Goal: Use online tool/utility

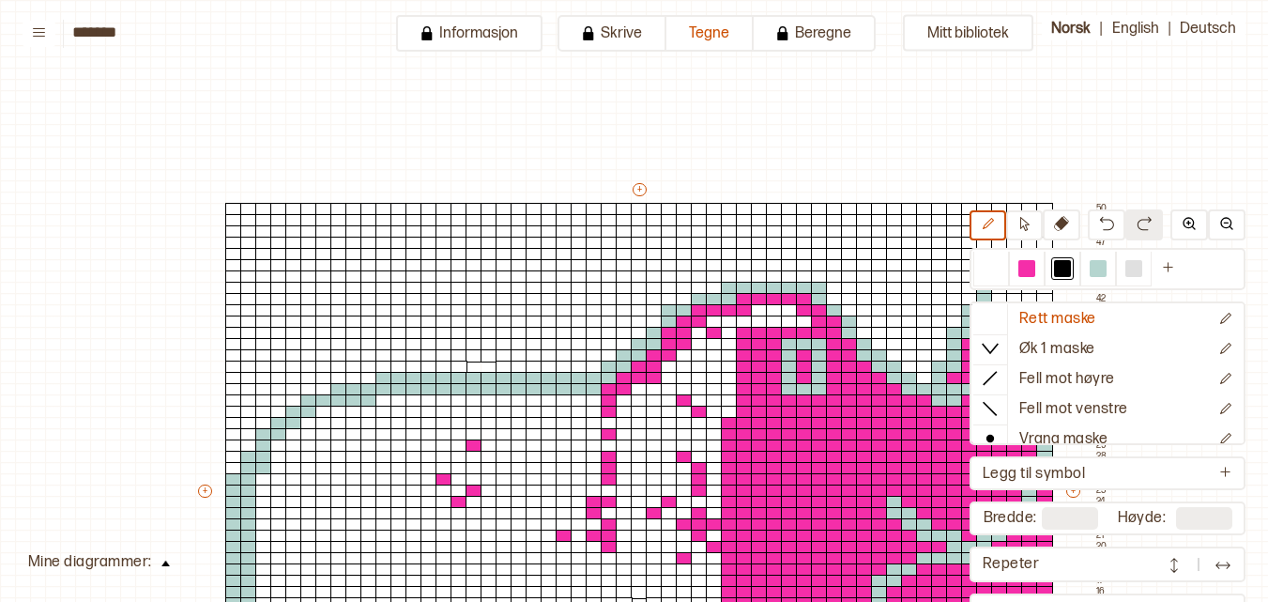
scroll to position [104, 0]
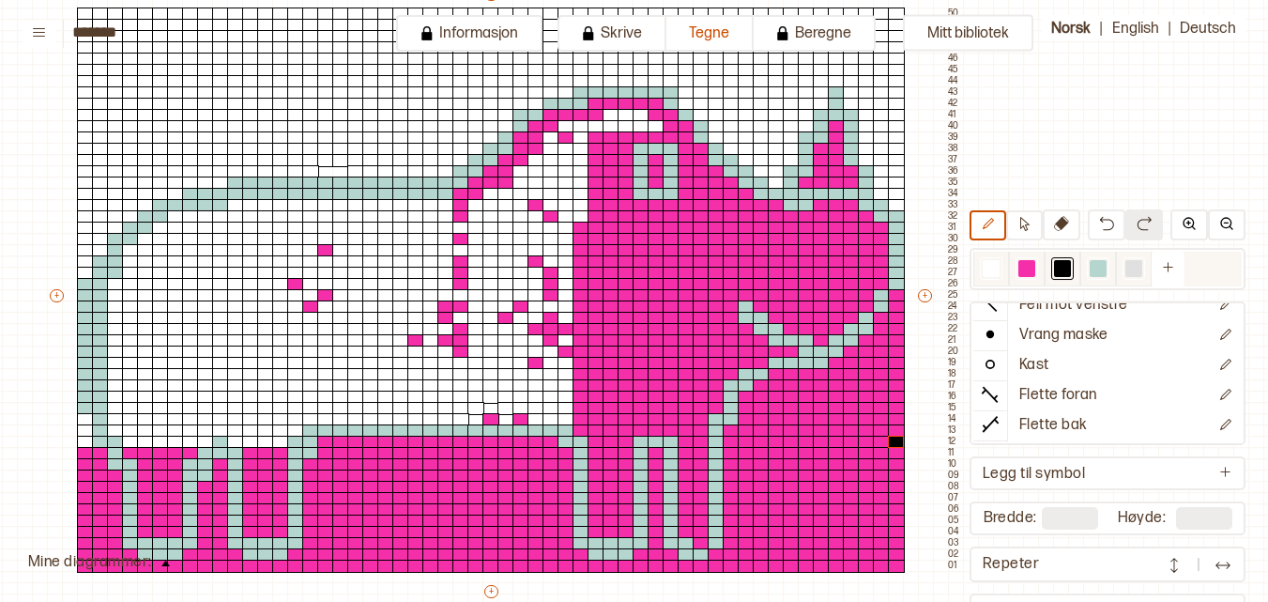
click at [1028, 273] on div at bounding box center [1027, 268] width 17 height 17
click at [894, 440] on div at bounding box center [896, 442] width 17 height 13
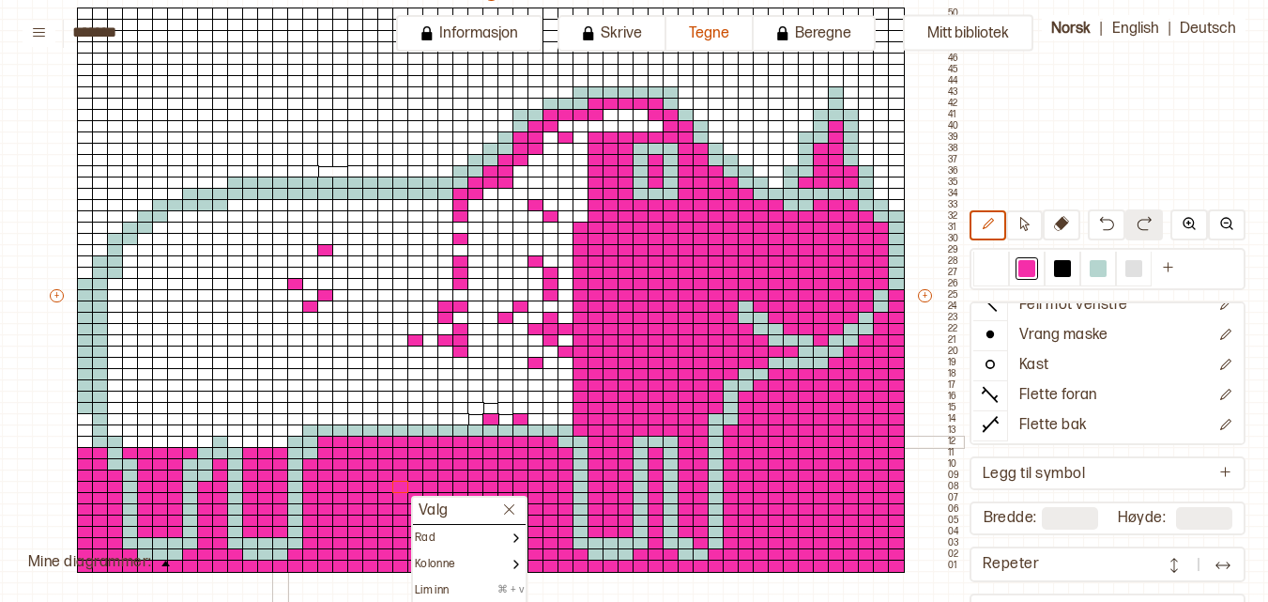
click at [282, 440] on div at bounding box center [280, 442] width 17 height 13
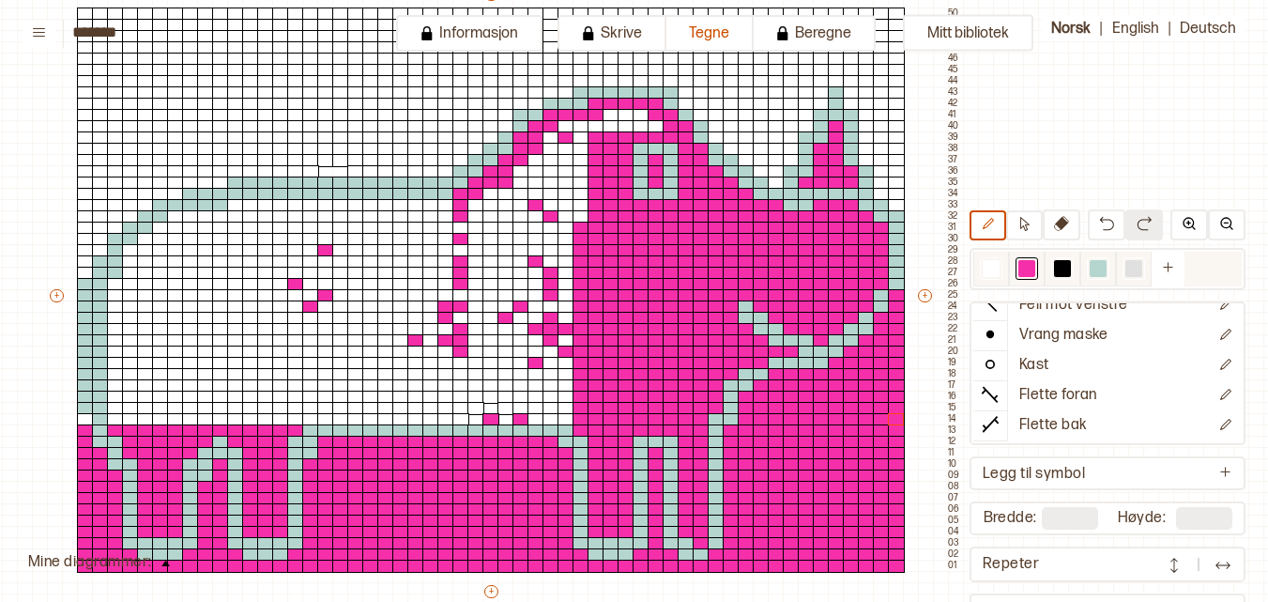
click at [1066, 268] on div at bounding box center [1062, 268] width 17 height 17
click at [1033, 276] on div at bounding box center [1027, 268] width 17 height 17
click at [899, 422] on div at bounding box center [896, 419] width 17 height 13
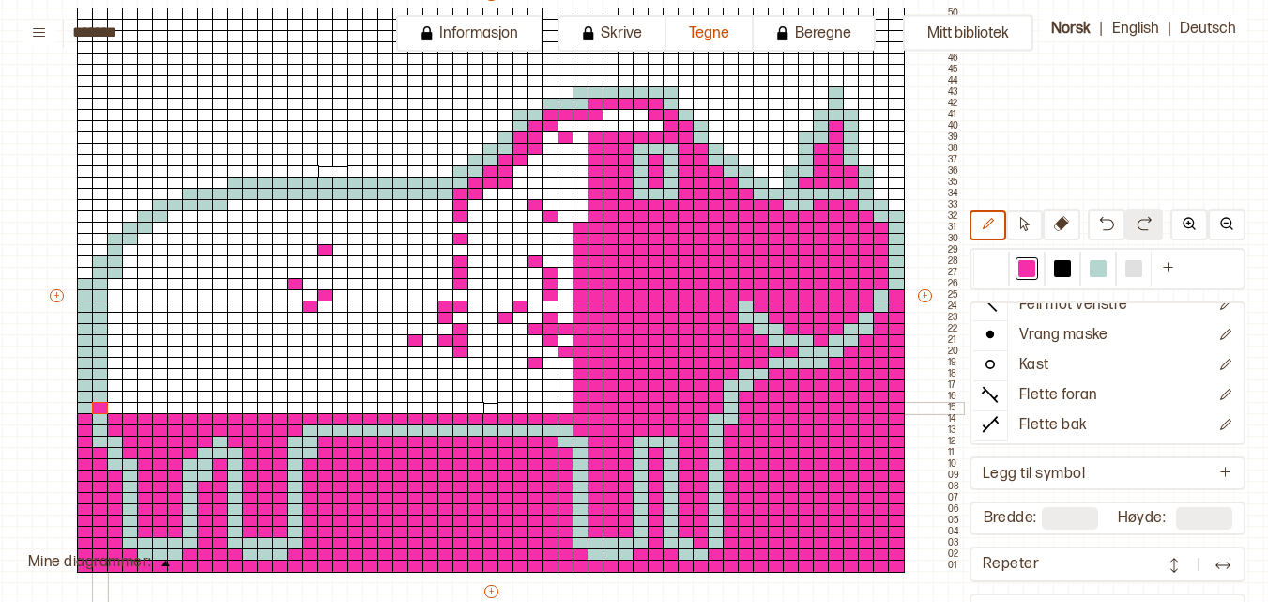
click at [106, 406] on div at bounding box center [100, 408] width 17 height 13
click at [1101, 218] on img at bounding box center [1106, 223] width 15 height 15
click at [119, 405] on div at bounding box center [115, 408] width 17 height 13
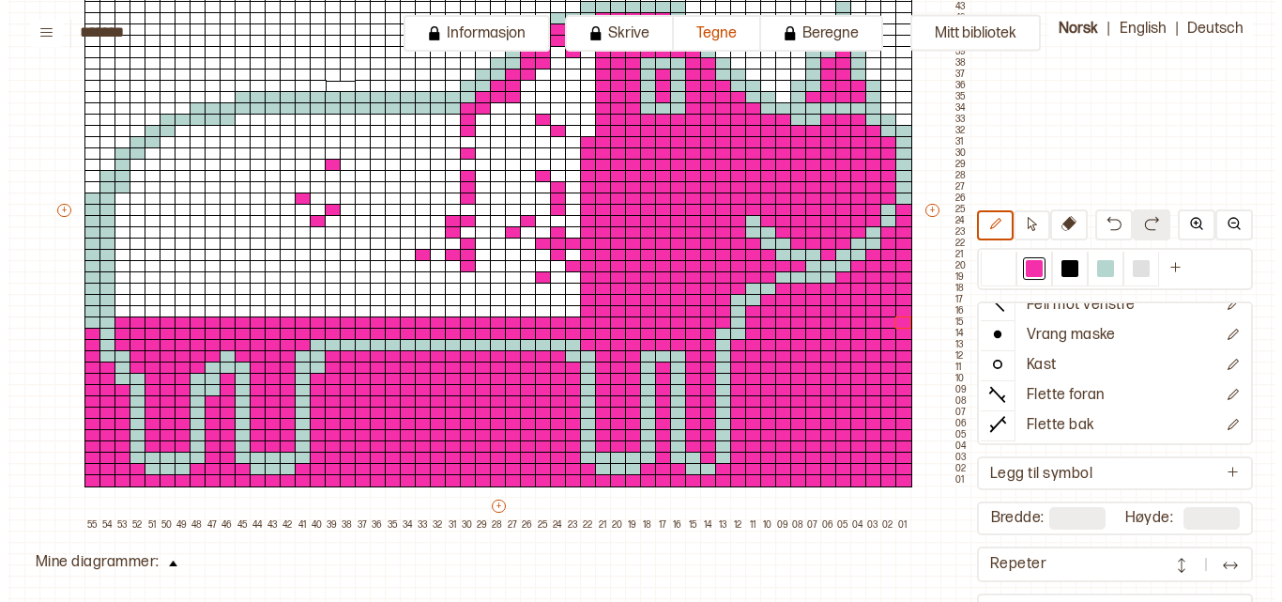
scroll to position [291, 148]
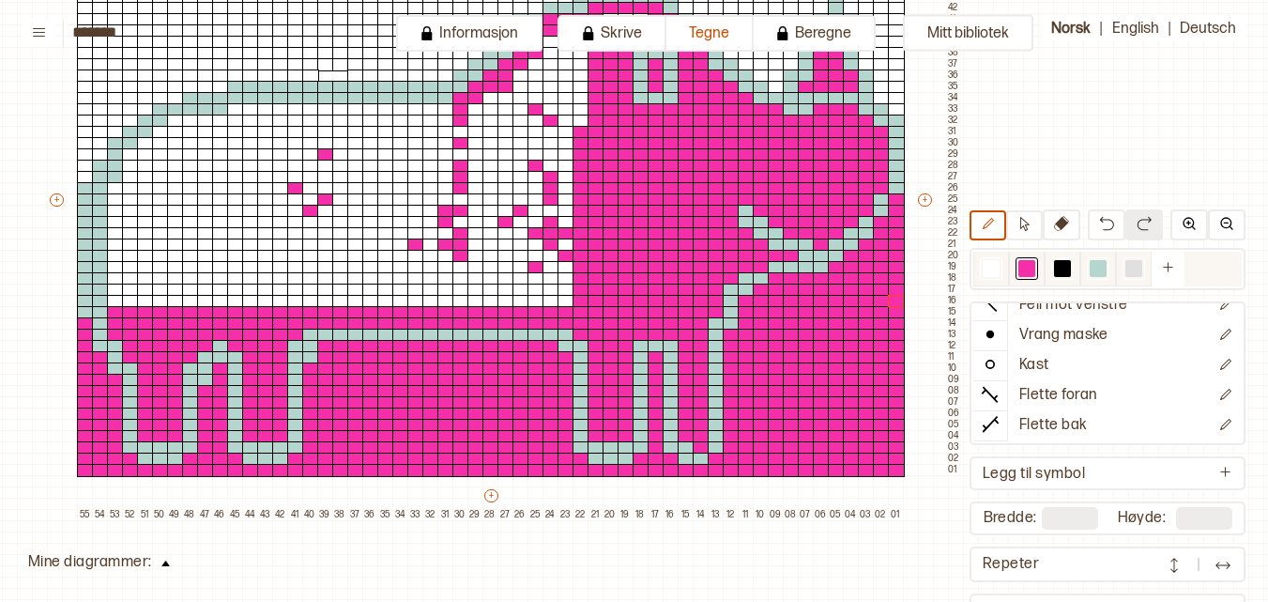
click at [1064, 273] on div at bounding box center [1062, 268] width 17 height 17
click at [1033, 268] on div at bounding box center [1027, 268] width 17 height 17
click at [898, 300] on div at bounding box center [896, 301] width 17 height 13
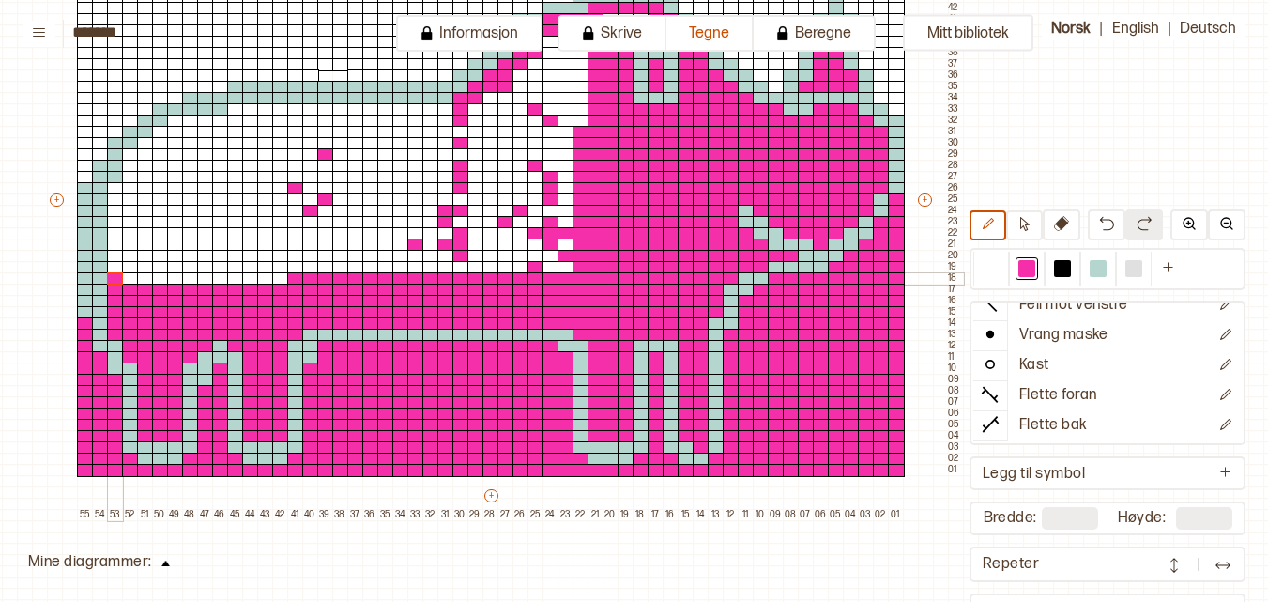
click at [115, 276] on div at bounding box center [115, 278] width 17 height 13
drag, startPoint x: 279, startPoint y: 279, endPoint x: 130, endPoint y: 279, distance: 149.3
click at [130, 279] on div "+ + + + 55 54 53 52 51 50 49 48 47 46 45 44 43 42 41 40 39 38 37 36 35 34 33 32…" at bounding box center [505, 204] width 916 height 631
click at [113, 268] on div at bounding box center [115, 267] width 17 height 13
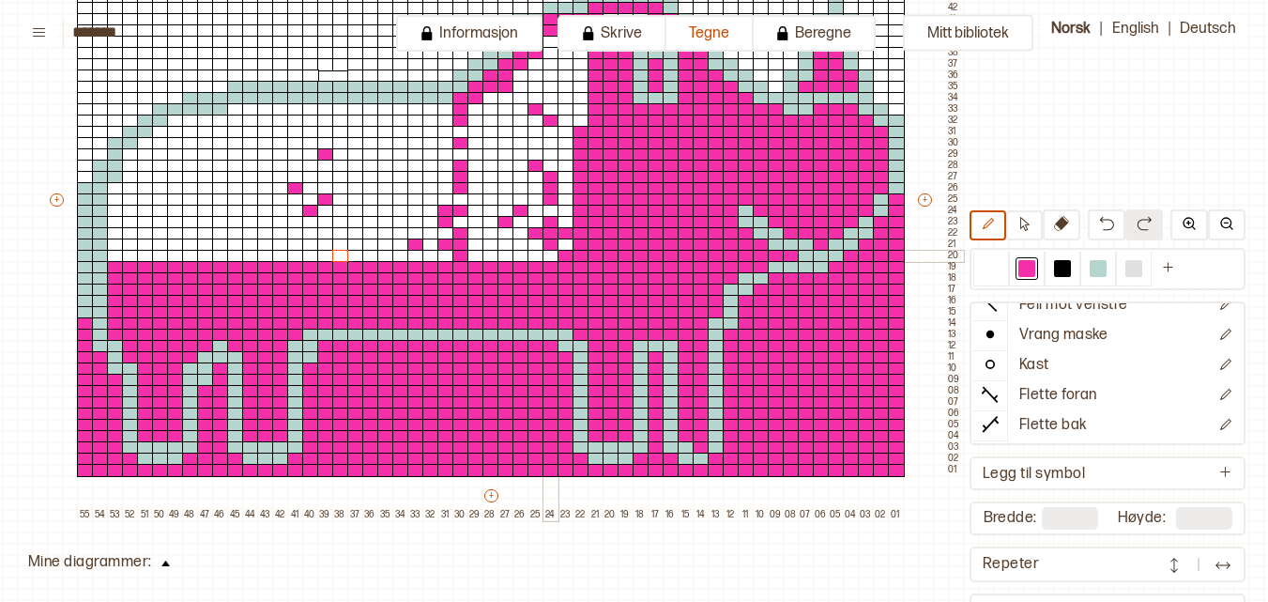
click at [551, 253] on div at bounding box center [551, 256] width 17 height 13
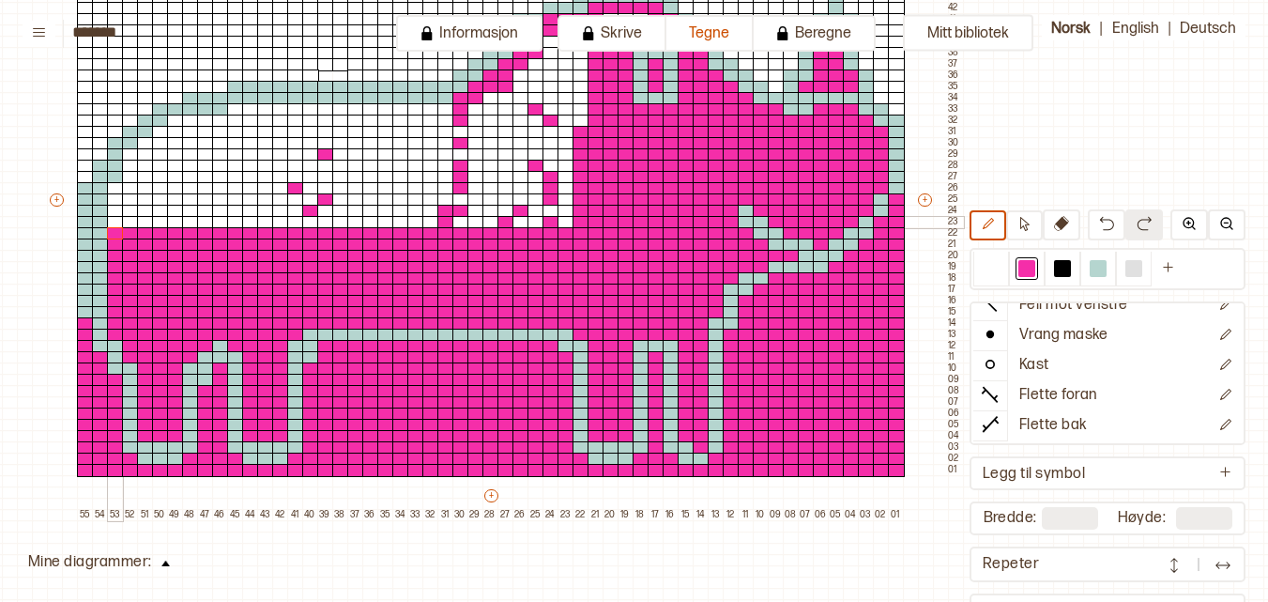
click at [108, 222] on div at bounding box center [115, 222] width 17 height 13
click at [1068, 261] on div at bounding box center [1062, 268] width 17 height 17
click at [116, 220] on div at bounding box center [115, 222] width 17 height 13
click at [1028, 219] on icon at bounding box center [1025, 224] width 14 height 14
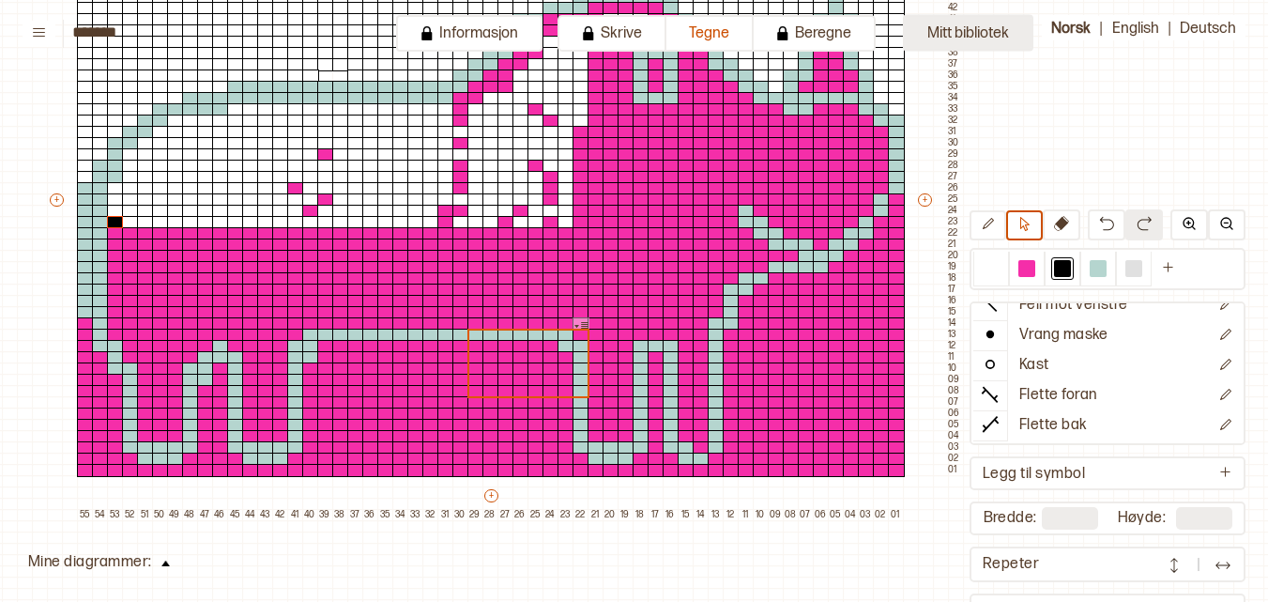
click at [985, 26] on button "Mitt bibliotek" at bounding box center [968, 33] width 130 height 37
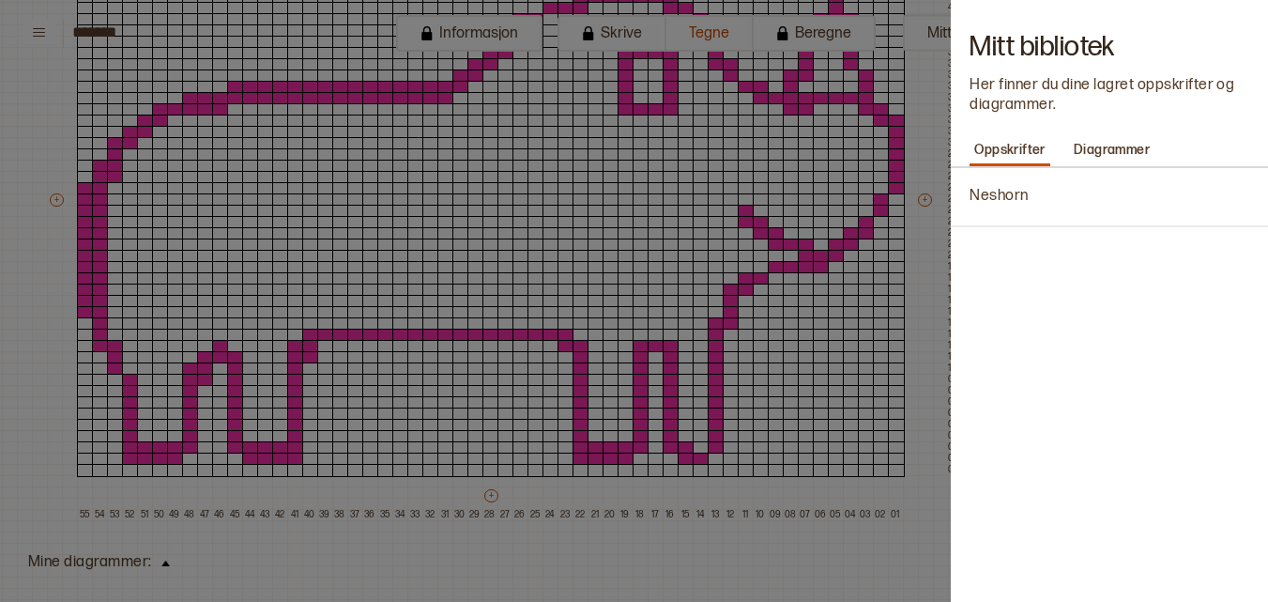
click at [943, 293] on div at bounding box center [634, 301] width 1268 height 602
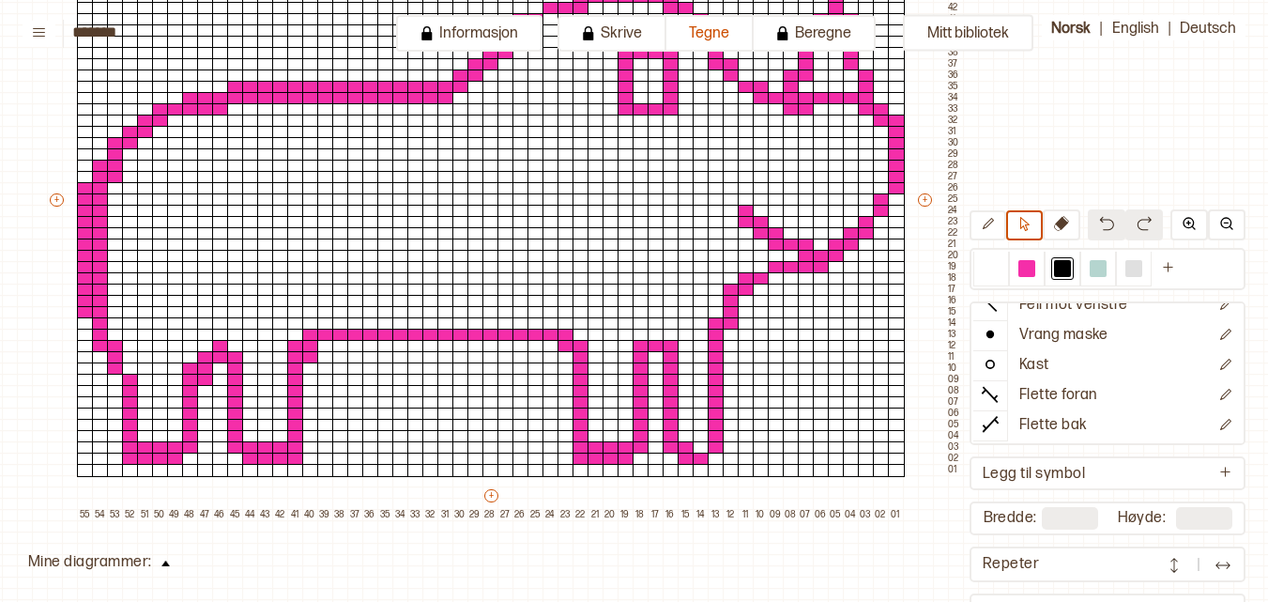
click at [159, 567] on button at bounding box center [165, 560] width 27 height 25
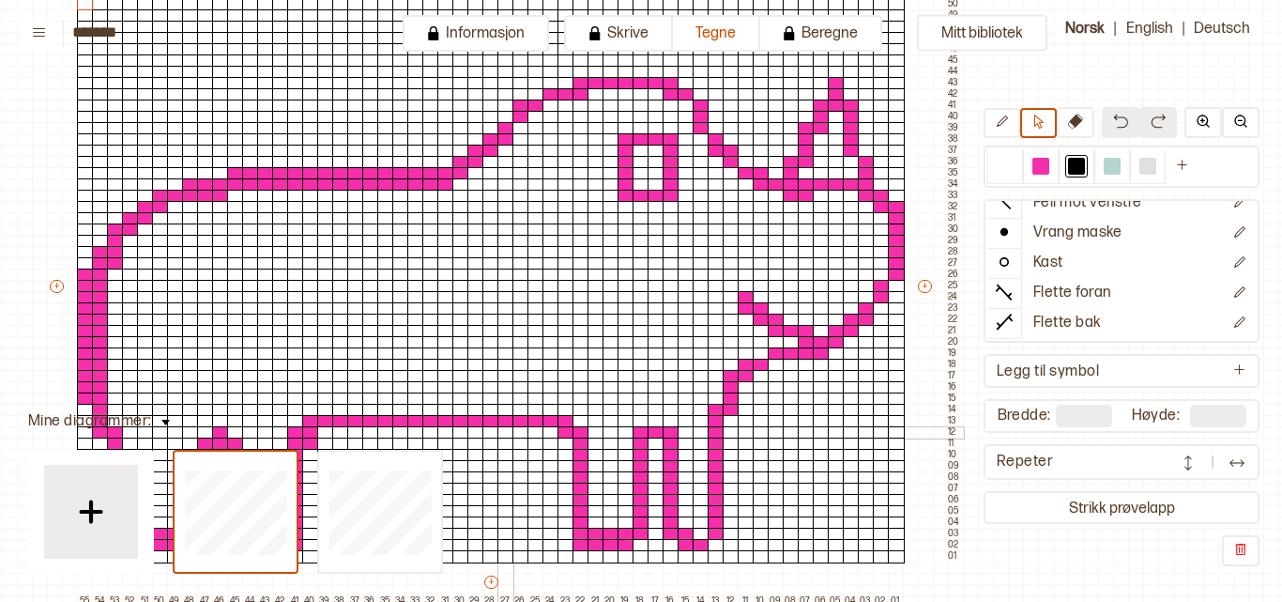
scroll to position [206, 148]
